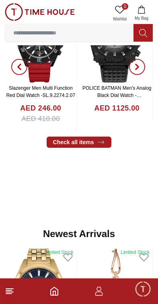
scroll to position [226, 0]
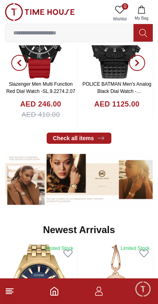
click at [12, 290] on icon at bounding box center [10, 292] width 10 height 10
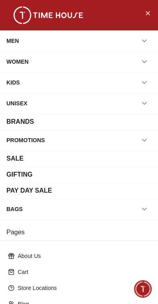
scroll to position [0, 0]
click at [14, 124] on div "BRANDS" at bounding box center [19, 122] width 27 height 10
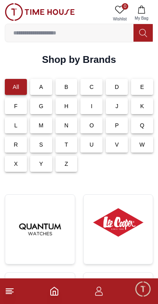
click at [101, 228] on img at bounding box center [118, 222] width 57 height 43
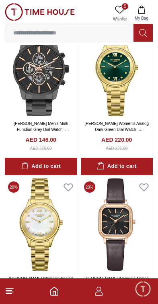
scroll to position [3482, 0]
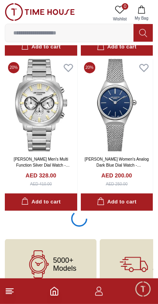
scroll to position [4734, 0]
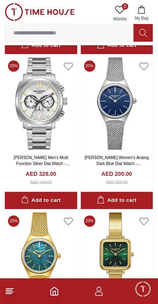
click at [13, 12] on img at bounding box center [40, 12] width 70 height 18
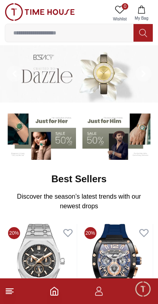
click at [137, 291] on span "Minimize live chat window" at bounding box center [142, 288] width 23 height 23
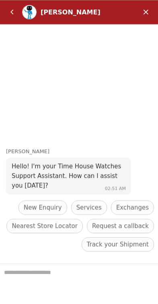
scroll to position [107, 0]
click at [96, 249] on span "Track your Shipment" at bounding box center [118, 245] width 62 height 10
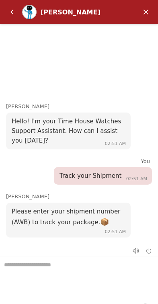
click at [11, 13] on em "Back" at bounding box center [12, 12] width 16 height 16
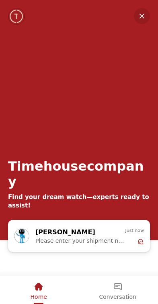
click at [113, 292] on div "Conversation" at bounding box center [117, 287] width 37 height 14
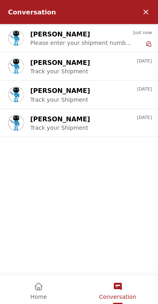
click at [36, 40] on span "Please enter your shipment number (AWB) to track your package. 📦" at bounding box center [81, 43] width 103 height 6
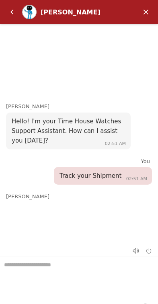
scroll to position [210, 0]
